Goal: Contribute content: Add original content to the website for others to see

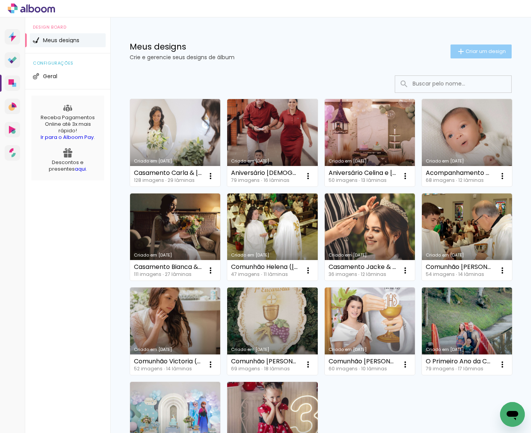
click at [482, 54] on span "Criar um design" at bounding box center [486, 51] width 40 height 5
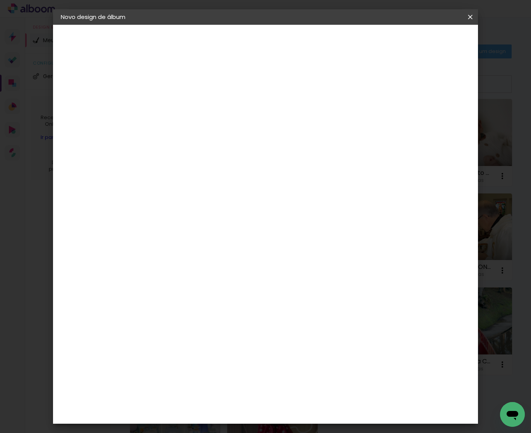
click at [0, 0] on div at bounding box center [0, 0] width 0 height 0
type input "Aniversário [PERSON_NAME] 1 Ano"
type paper-input "Aniversário [PERSON_NAME] 1 Ano"
click at [0, 0] on slot "Avançar" at bounding box center [0, 0] width 0 height 0
click at [224, 142] on input at bounding box center [207, 147] width 78 height 10
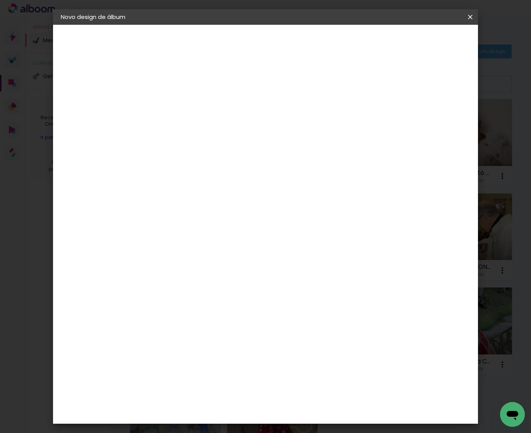
type input "Image"
type paper-input "Image"
click at [202, 234] on div "Image Studio" at bounding box center [191, 240] width 19 height 12
click at [0, 0] on slot "Avançar" at bounding box center [0, 0] width 0 height 0
click at [218, 129] on input "text" at bounding box center [202, 135] width 30 height 12
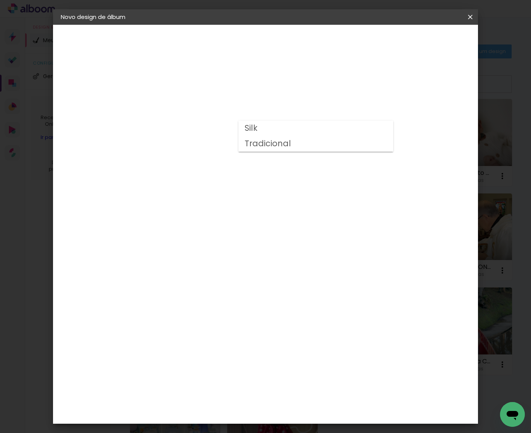
click at [302, 146] on paper-item "Tradicional" at bounding box center [316, 143] width 155 height 15
type input "Tradicional"
click at [240, 348] on span "20 × 20" at bounding box center [222, 358] width 36 height 21
click at [314, 39] on paper-button "Avançar" at bounding box center [295, 40] width 38 height 13
click at [427, 41] on span "Iniciar design" at bounding box center [409, 40] width 35 height 5
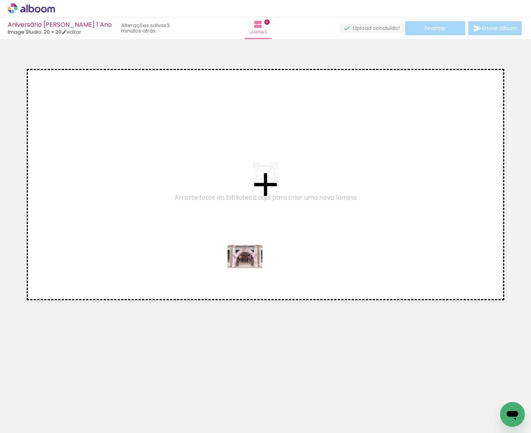
drag, startPoint x: 127, startPoint y: 374, endPoint x: 251, endPoint y: 273, distance: 160.7
click at [251, 268] on quentale-workspace at bounding box center [265, 216] width 531 height 433
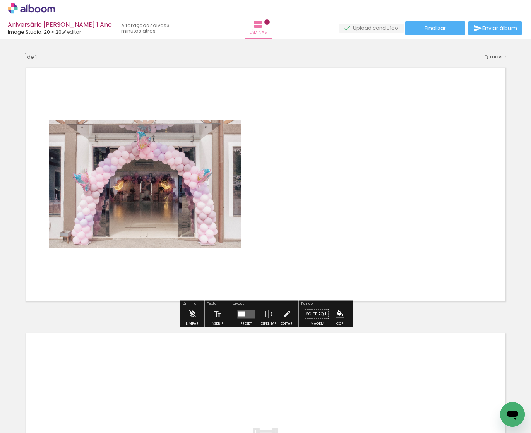
click at [247, 314] on quentale-layouter at bounding box center [246, 314] width 18 height 9
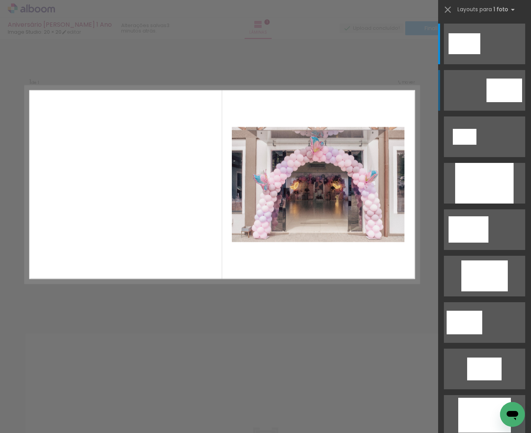
click at [481, 54] on div at bounding box center [465, 43] width 32 height 21
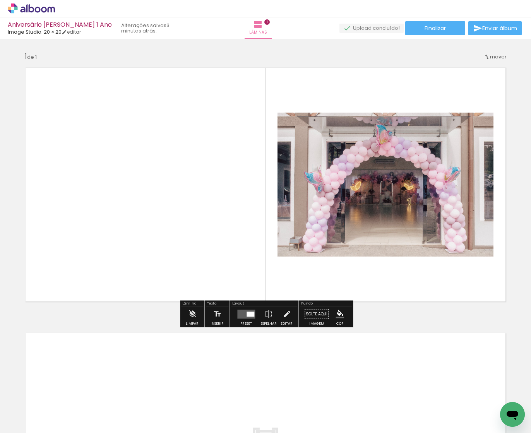
click at [380, 187] on quentale-photo at bounding box center [386, 185] width 216 height 144
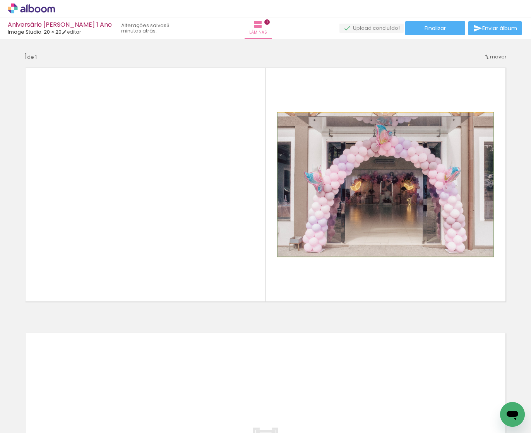
click at [360, 195] on quentale-photo at bounding box center [386, 185] width 216 height 144
click at [359, 195] on album-spread "1 de 1" at bounding box center [265, 185] width 493 height 246
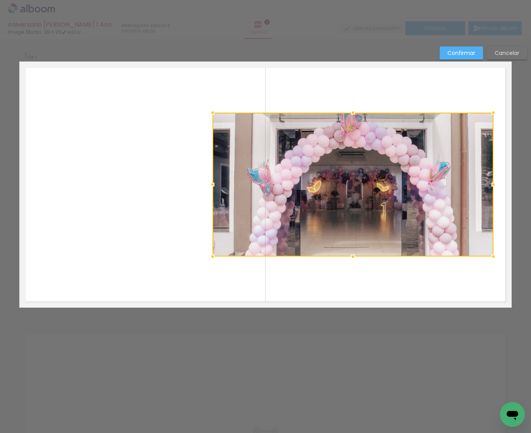
drag, startPoint x: 277, startPoint y: 185, endPoint x: 365, endPoint y: 119, distance: 109.7
click at [213, 184] on div at bounding box center [212, 184] width 15 height 15
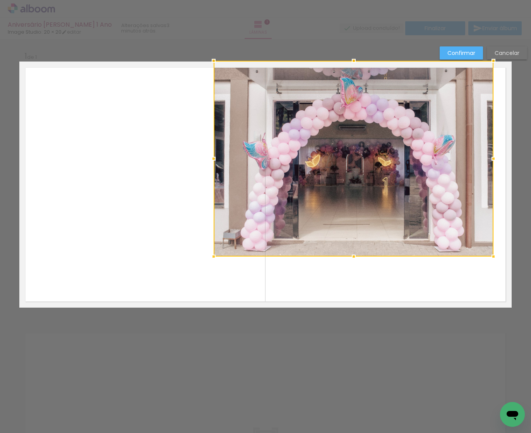
drag, startPoint x: 356, startPoint y: 99, endPoint x: 357, endPoint y: 88, distance: 11.0
click at [359, 64] on div at bounding box center [353, 60] width 15 height 15
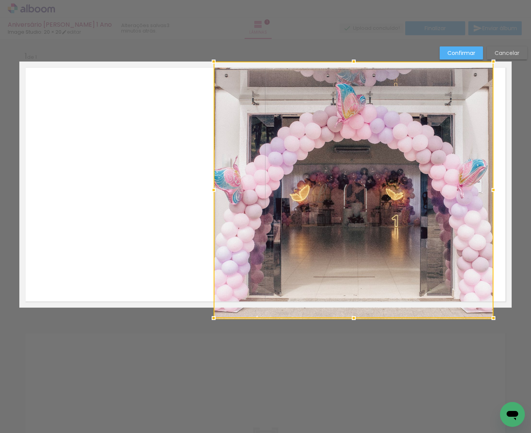
drag, startPoint x: 353, startPoint y: 259, endPoint x: 369, endPoint y: 298, distance: 42.0
click at [355, 308] on div at bounding box center [354, 190] width 280 height 257
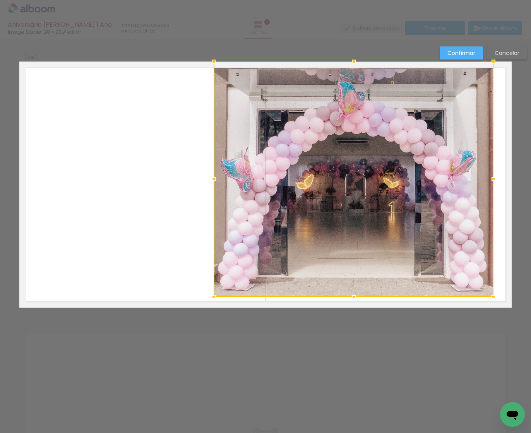
drag, startPoint x: 354, startPoint y: 319, endPoint x: 356, endPoint y: 309, distance: 9.8
click at [355, 322] on div "Inserir lâmina 1 de 1 Confirmar Cancelar" at bounding box center [265, 314] width 531 height 550
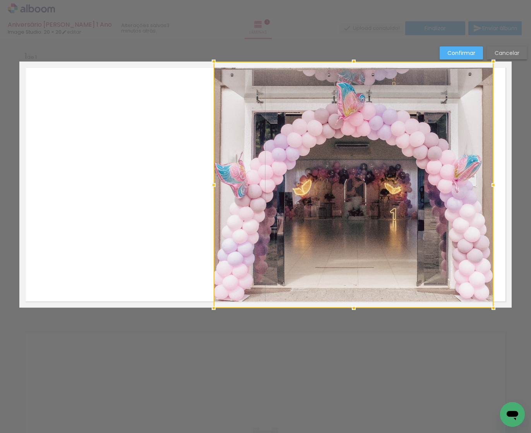
click at [354, 295] on div at bounding box center [354, 185] width 280 height 247
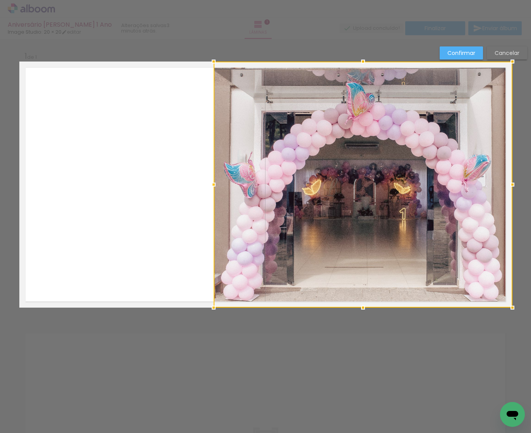
drag, startPoint x: 494, startPoint y: 184, endPoint x: 501, endPoint y: 186, distance: 7.6
click at [510, 184] on div at bounding box center [512, 184] width 15 height 15
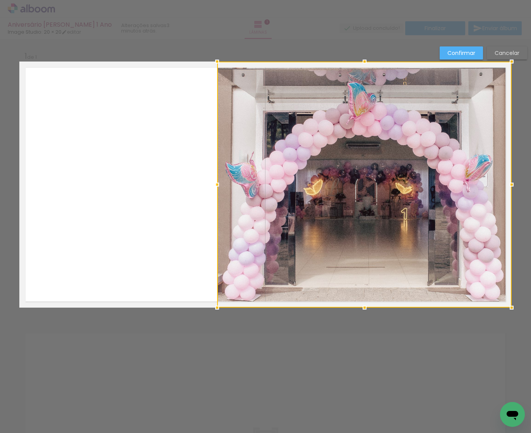
drag, startPoint x: 213, startPoint y: 184, endPoint x: 223, endPoint y: 184, distance: 9.7
click at [218, 184] on div at bounding box center [216, 184] width 15 height 15
click at [0, 0] on slot "Confirmar" at bounding box center [0, 0] width 0 height 0
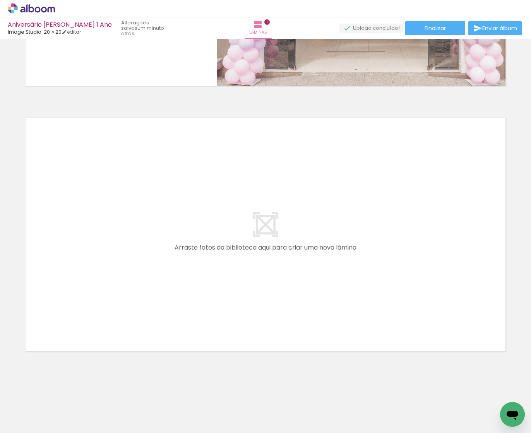
scroll to position [216, 0]
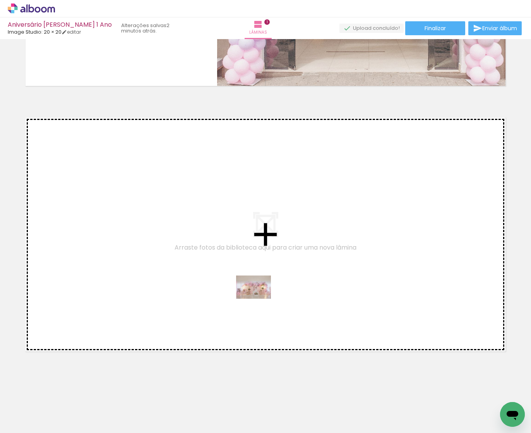
click at [259, 299] on quentale-workspace at bounding box center [265, 216] width 531 height 433
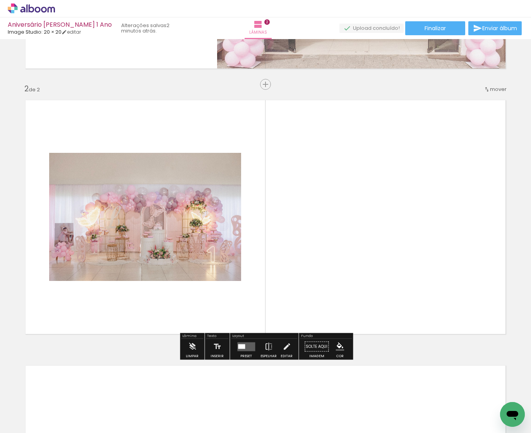
scroll to position [238, 0]
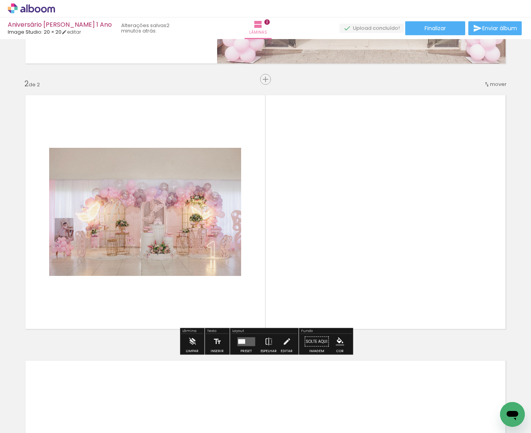
click at [189, 223] on quentale-photo at bounding box center [145, 212] width 192 height 128
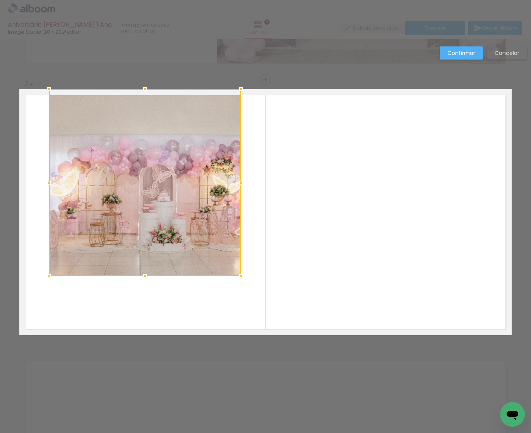
drag, startPoint x: 145, startPoint y: 148, endPoint x: 153, endPoint y: 112, distance: 36.5
click at [151, 95] on div at bounding box center [144, 88] width 15 height 15
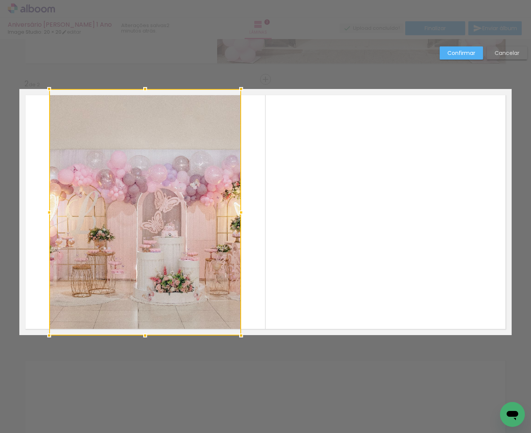
drag, startPoint x: 146, startPoint y: 275, endPoint x: 148, endPoint y: 326, distance: 50.4
click at [149, 328] on div at bounding box center [144, 335] width 15 height 15
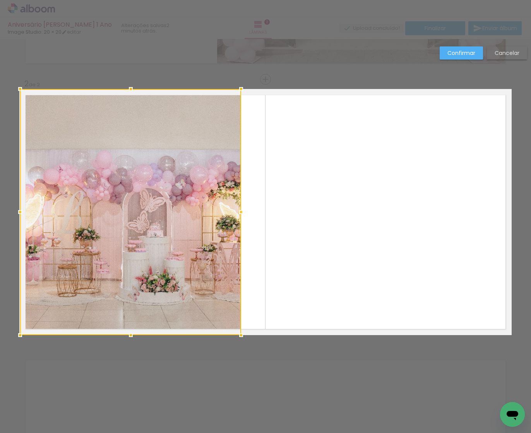
drag, startPoint x: 42, startPoint y: 212, endPoint x: 133, endPoint y: 209, distance: 91.4
click at [20, 212] on div at bounding box center [19, 211] width 15 height 15
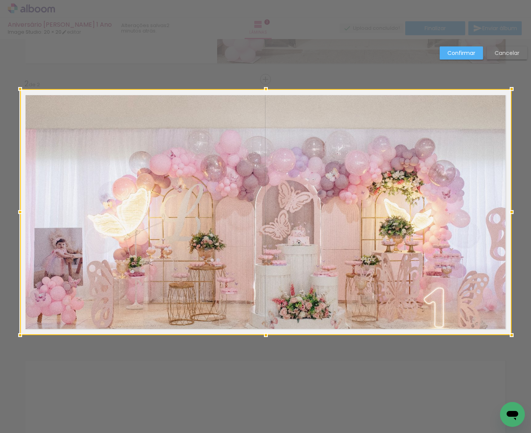
drag, startPoint x: 242, startPoint y: 212, endPoint x: 470, endPoint y: 211, distance: 228.8
click at [510, 215] on div at bounding box center [511, 211] width 15 height 15
drag, startPoint x: 420, startPoint y: 208, endPoint x: 406, endPoint y: 191, distance: 22.5
click at [406, 191] on div at bounding box center [265, 212] width 492 height 246
click at [0, 0] on slot "Confirmar" at bounding box center [0, 0] width 0 height 0
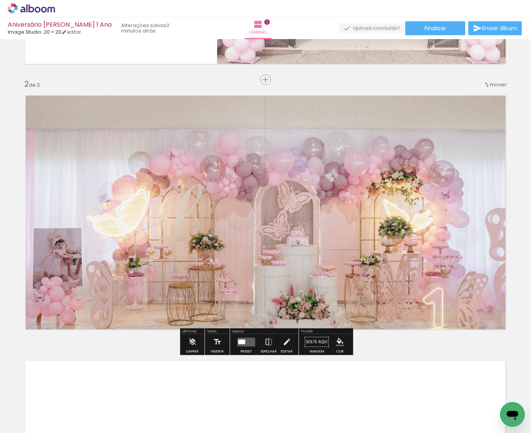
scroll to position [238, 0]
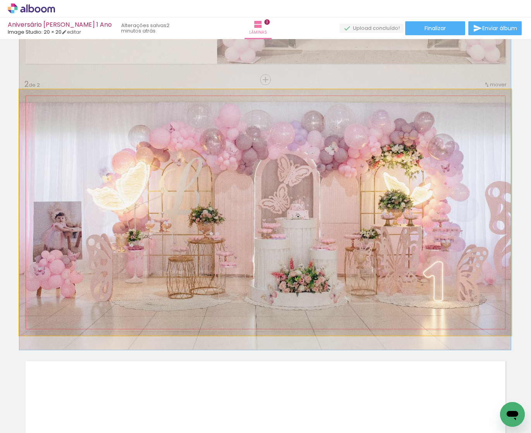
drag, startPoint x: 343, startPoint y: 208, endPoint x: 343, endPoint y: 182, distance: 26.7
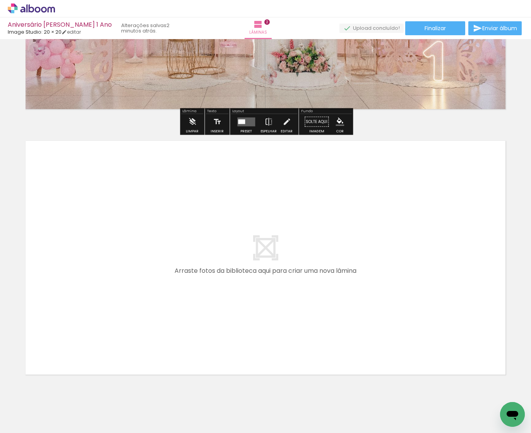
scroll to position [458, 0]
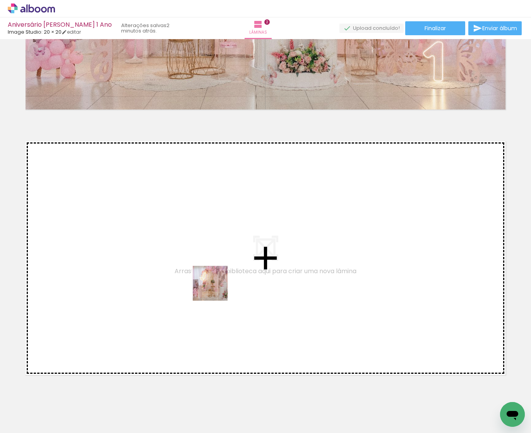
click at [209, 284] on quentale-workspace at bounding box center [265, 216] width 531 height 433
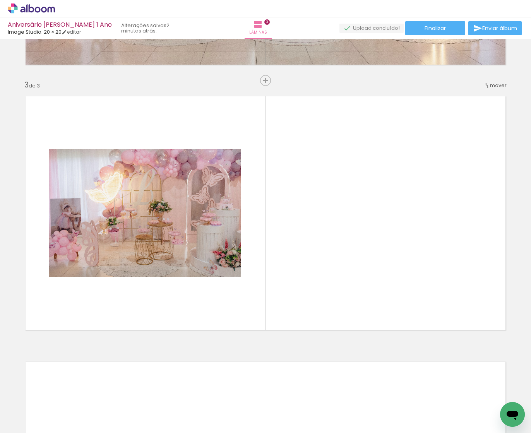
scroll to position [504, 0]
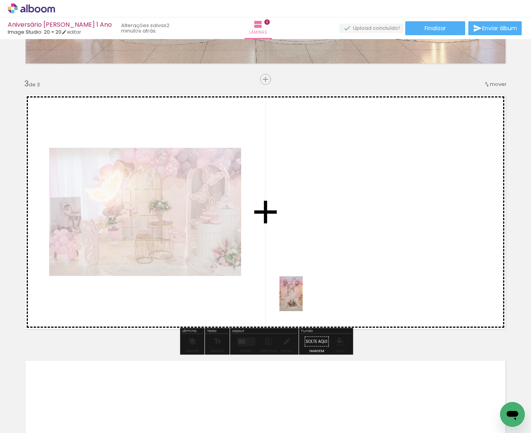
drag, startPoint x: 302, startPoint y: 390, endPoint x: 260, endPoint y: 371, distance: 46.6
click at [303, 300] on quentale-workspace at bounding box center [265, 216] width 531 height 433
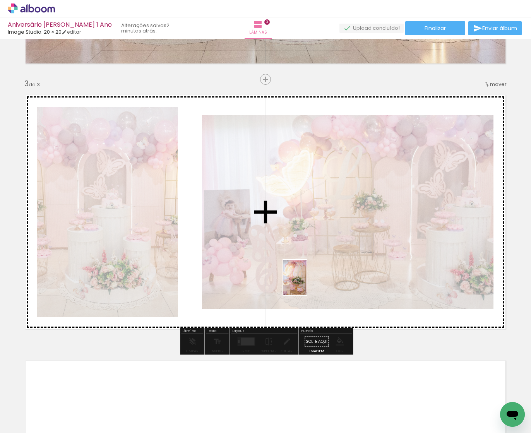
drag, startPoint x: 208, startPoint y: 408, endPoint x: 307, endPoint y: 283, distance: 159.3
click at [307, 283] on quentale-workspace at bounding box center [265, 216] width 531 height 433
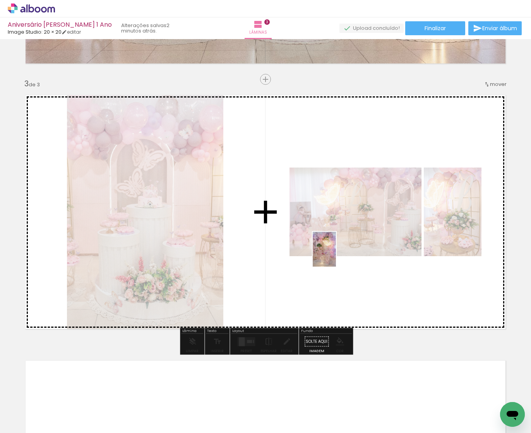
drag, startPoint x: 204, startPoint y: 379, endPoint x: 336, endPoint y: 255, distance: 180.5
click at [336, 255] on quentale-workspace at bounding box center [265, 216] width 531 height 433
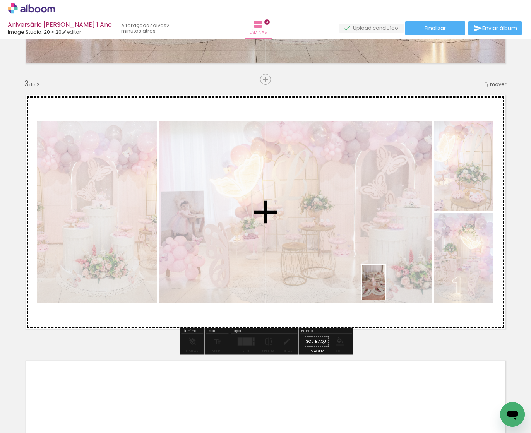
drag, startPoint x: 134, startPoint y: 405, endPoint x: 387, endPoint y: 287, distance: 278.7
click at [387, 287] on quentale-workspace at bounding box center [265, 216] width 531 height 433
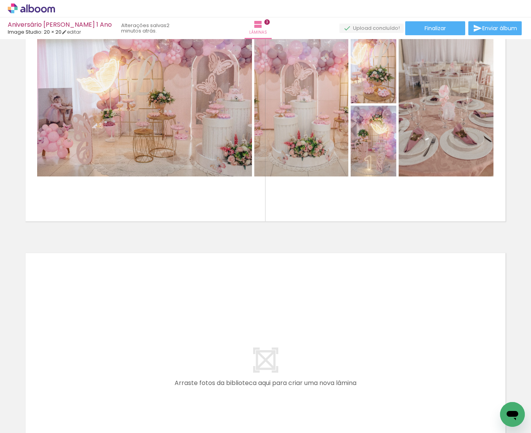
scroll to position [617, 0]
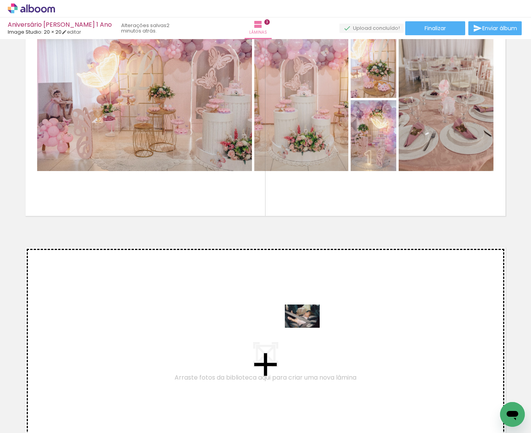
click at [308, 328] on quentale-workspace at bounding box center [265, 216] width 531 height 433
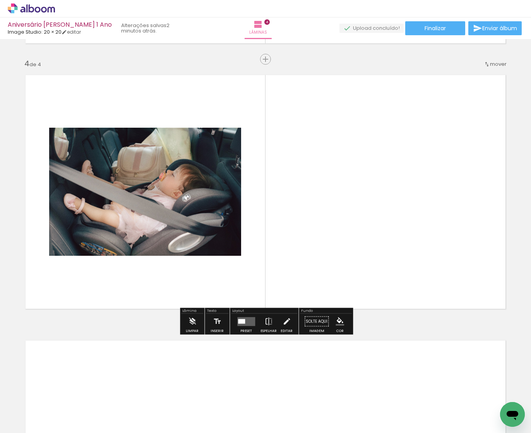
scroll to position [791, 0]
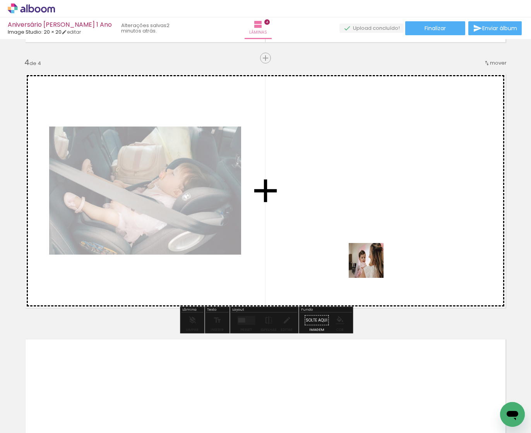
drag, startPoint x: 420, startPoint y: 388, endPoint x: 367, endPoint y: 254, distance: 144.5
click at [367, 254] on quentale-workspace at bounding box center [265, 216] width 531 height 433
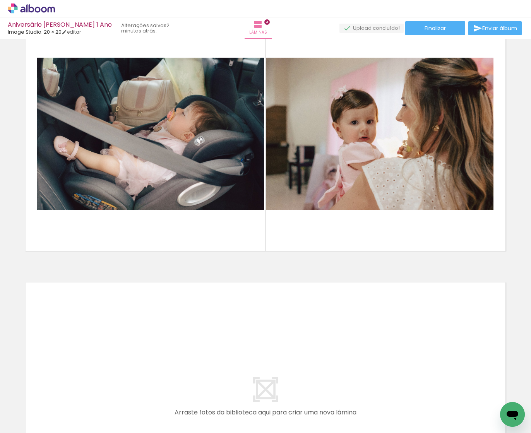
scroll to position [0, 223]
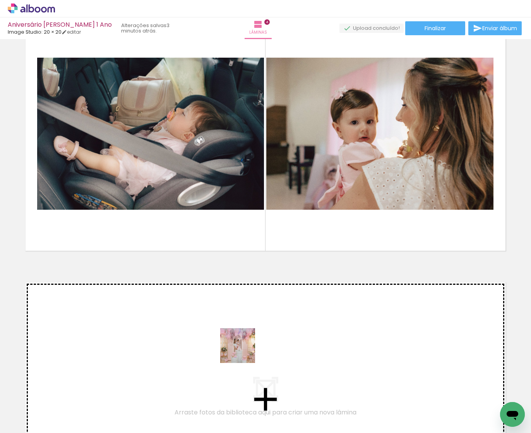
click at [243, 350] on quentale-workspace at bounding box center [265, 216] width 531 height 433
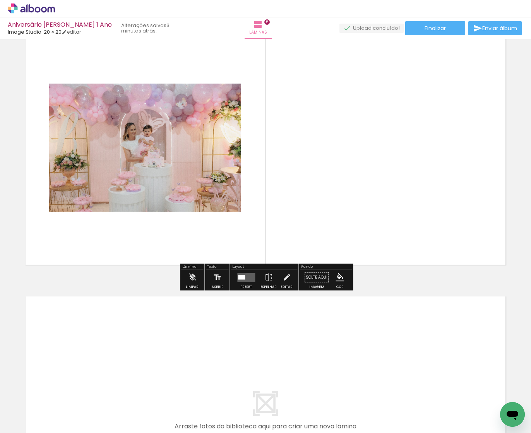
scroll to position [1097, 0]
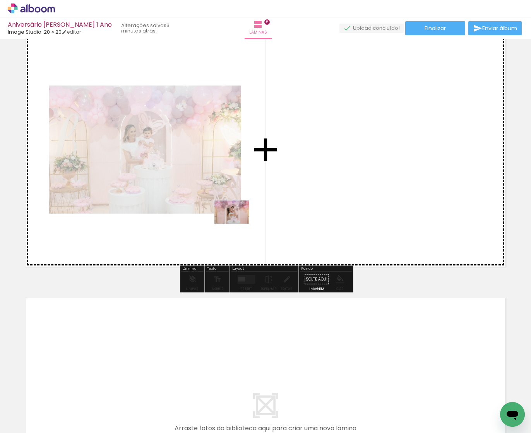
drag, startPoint x: 297, startPoint y: 412, endPoint x: 264, endPoint y: 280, distance: 135.2
click at [237, 224] on quentale-workspace at bounding box center [265, 216] width 531 height 433
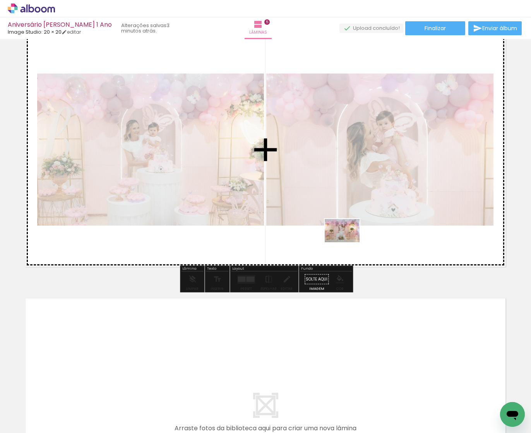
drag, startPoint x: 337, startPoint y: 408, endPoint x: 348, endPoint y: 242, distance: 166.8
click at [348, 242] on quentale-workspace at bounding box center [265, 216] width 531 height 433
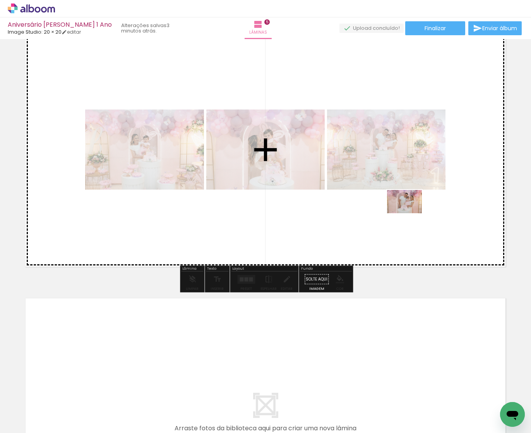
drag, startPoint x: 384, startPoint y: 336, endPoint x: 408, endPoint y: 224, distance: 114.4
click at [410, 213] on quentale-workspace at bounding box center [265, 216] width 531 height 433
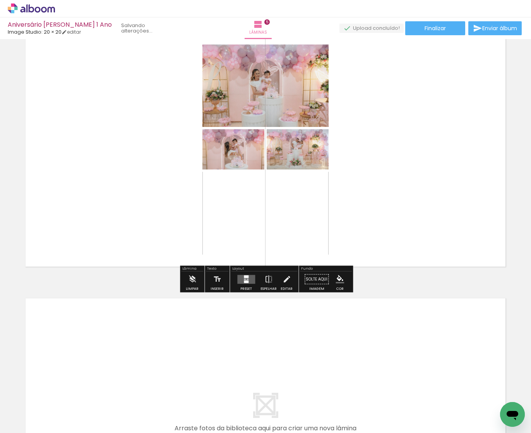
scroll to position [1092, 0]
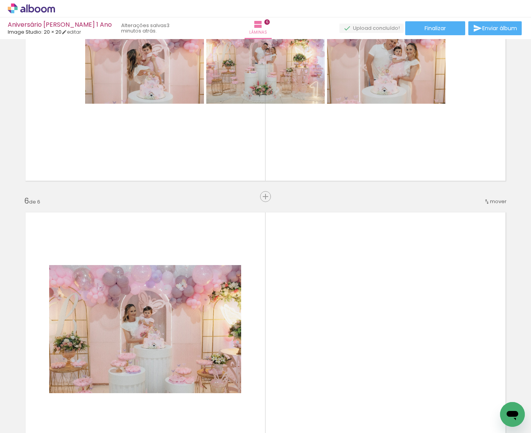
scroll to position [1077, 0]
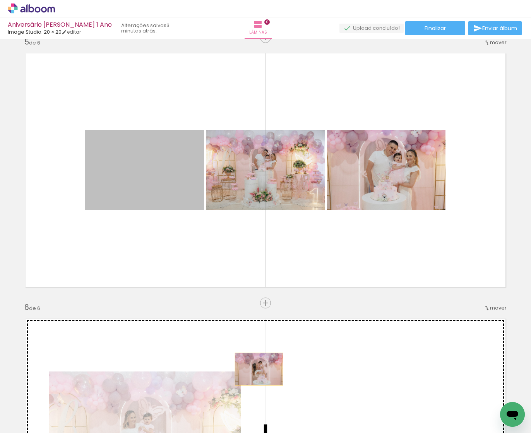
drag, startPoint x: 179, startPoint y: 171, endPoint x: 259, endPoint y: 369, distance: 213.5
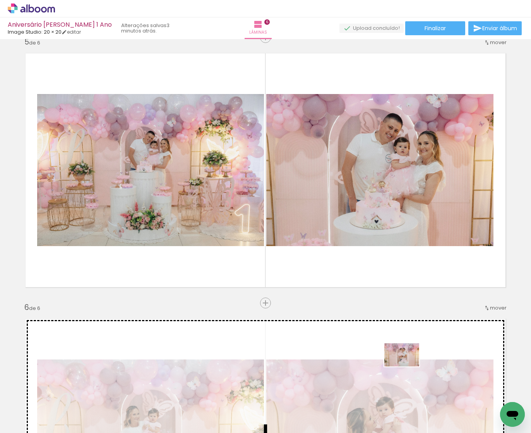
drag, startPoint x: 426, startPoint y: 408, endPoint x: 408, endPoint y: 367, distance: 45.6
click at [408, 367] on quentale-workspace at bounding box center [265, 216] width 531 height 433
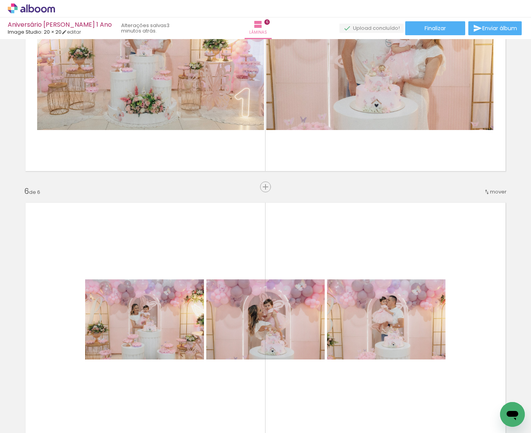
scroll to position [1229, 0]
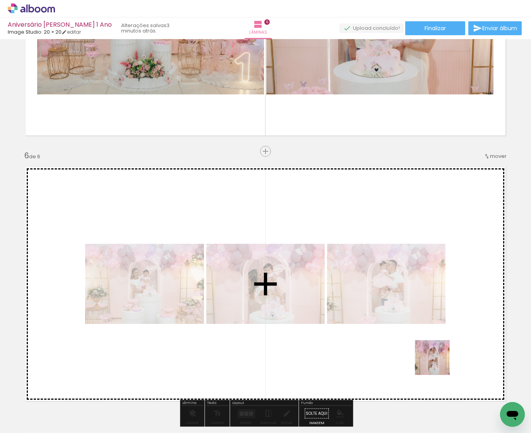
drag, startPoint x: 458, startPoint y: 399, endPoint x: 419, endPoint y: 325, distance: 83.8
click at [419, 325] on quentale-workspace at bounding box center [265, 216] width 531 height 433
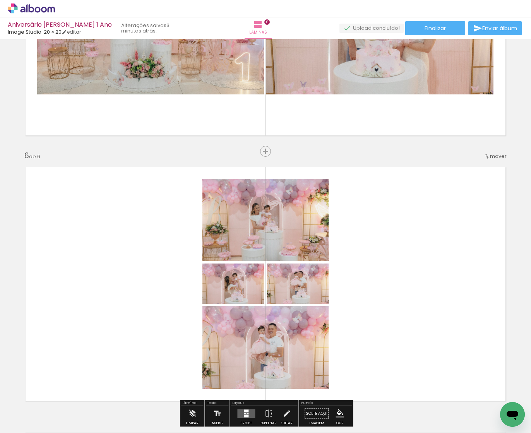
scroll to position [0, 410]
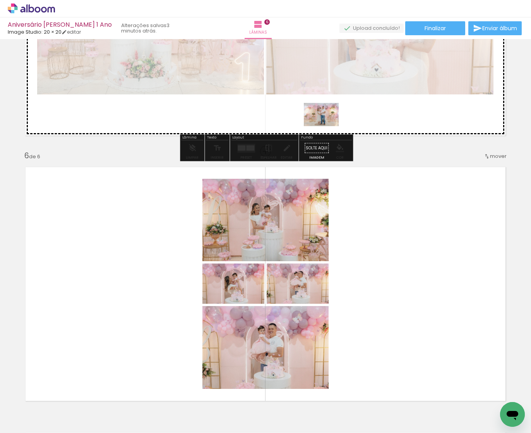
drag, startPoint x: 319, startPoint y: 404, endPoint x: 327, endPoint y: 125, distance: 278.5
click at [327, 125] on quentale-workspace at bounding box center [265, 216] width 531 height 433
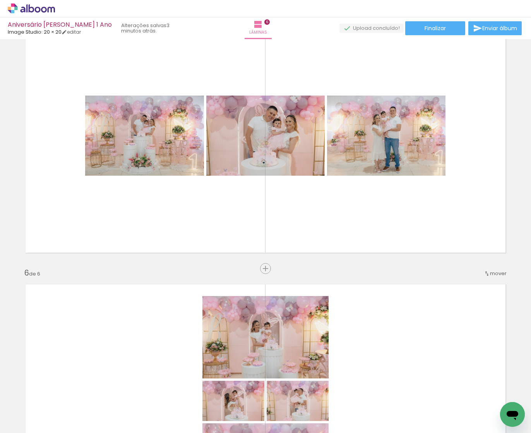
scroll to position [1111, 0]
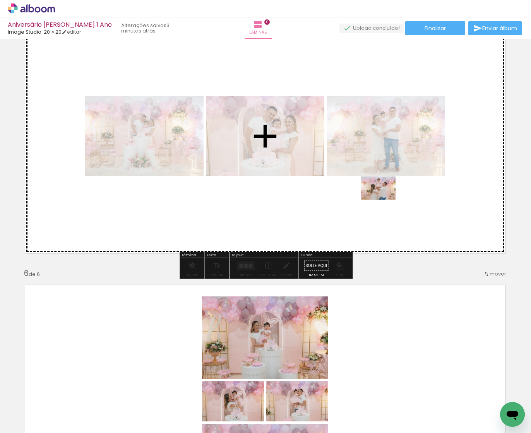
drag, startPoint x: 371, startPoint y: 400, endPoint x: 384, endPoint y: 197, distance: 203.7
click at [384, 197] on quentale-workspace at bounding box center [265, 216] width 531 height 433
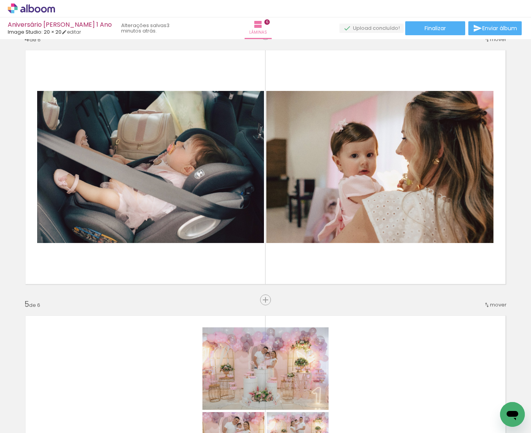
scroll to position [815, 0]
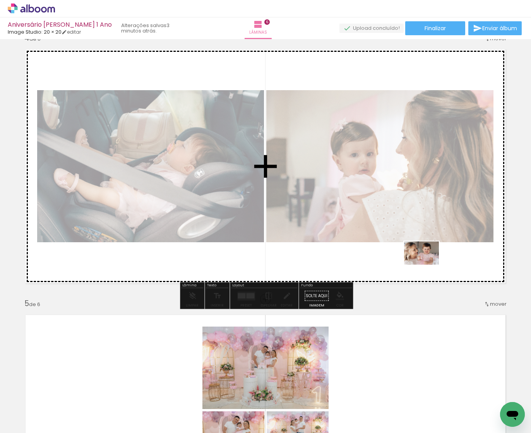
drag, startPoint x: 449, startPoint y: 398, endPoint x: 427, endPoint y: 266, distance: 134.5
click at [427, 264] on quentale-workspace at bounding box center [265, 216] width 531 height 433
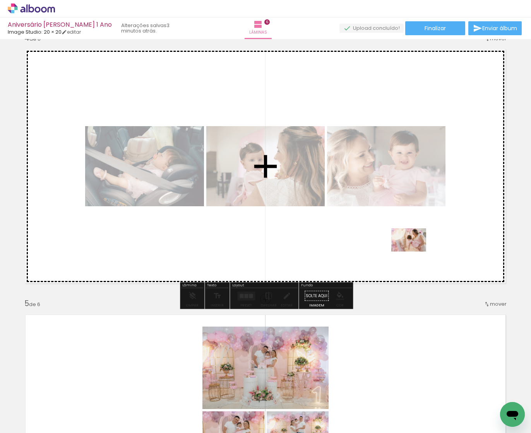
drag, startPoint x: 409, startPoint y: 390, endPoint x: 414, endPoint y: 252, distance: 137.5
click at [414, 252] on quentale-workspace at bounding box center [265, 216] width 531 height 433
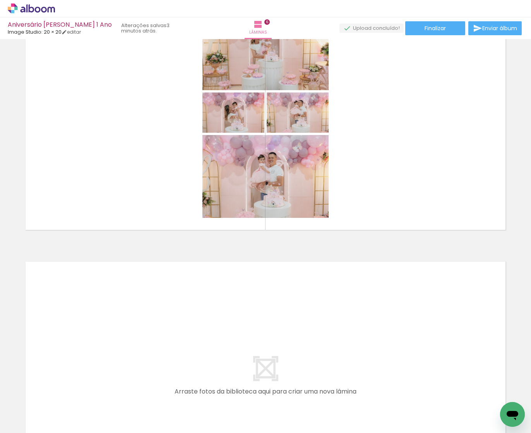
scroll to position [0, 682]
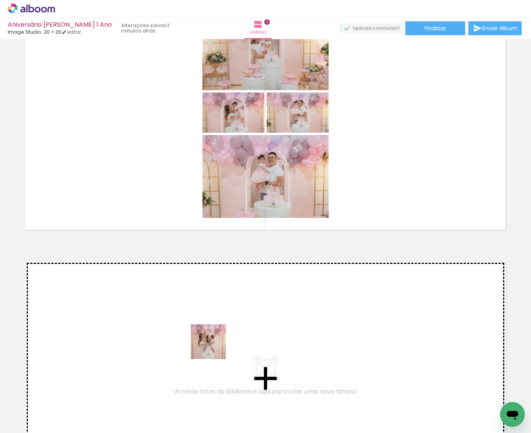
click at [213, 341] on quentale-workspace at bounding box center [265, 216] width 531 height 433
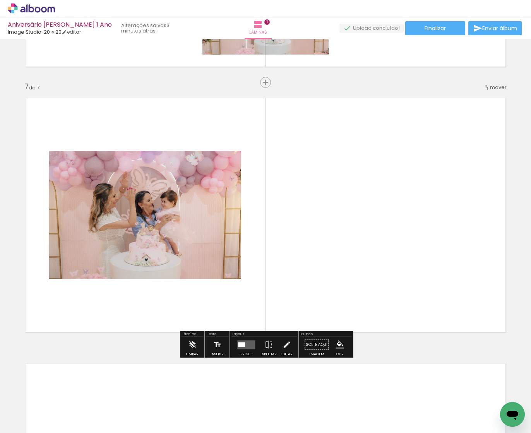
scroll to position [1566, 0]
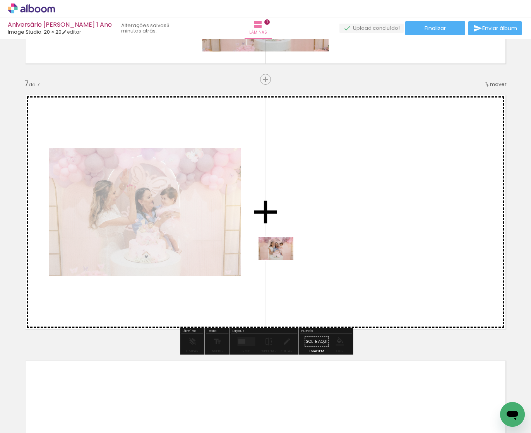
click at [282, 260] on quentale-workspace at bounding box center [265, 216] width 531 height 433
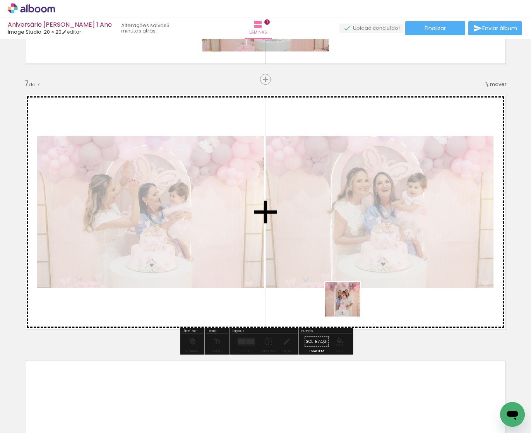
drag, startPoint x: 315, startPoint y: 400, endPoint x: 350, endPoint y: 303, distance: 102.8
click at [351, 296] on quentale-workspace at bounding box center [265, 216] width 531 height 433
